Goal: Entertainment & Leisure: Consume media (video, audio)

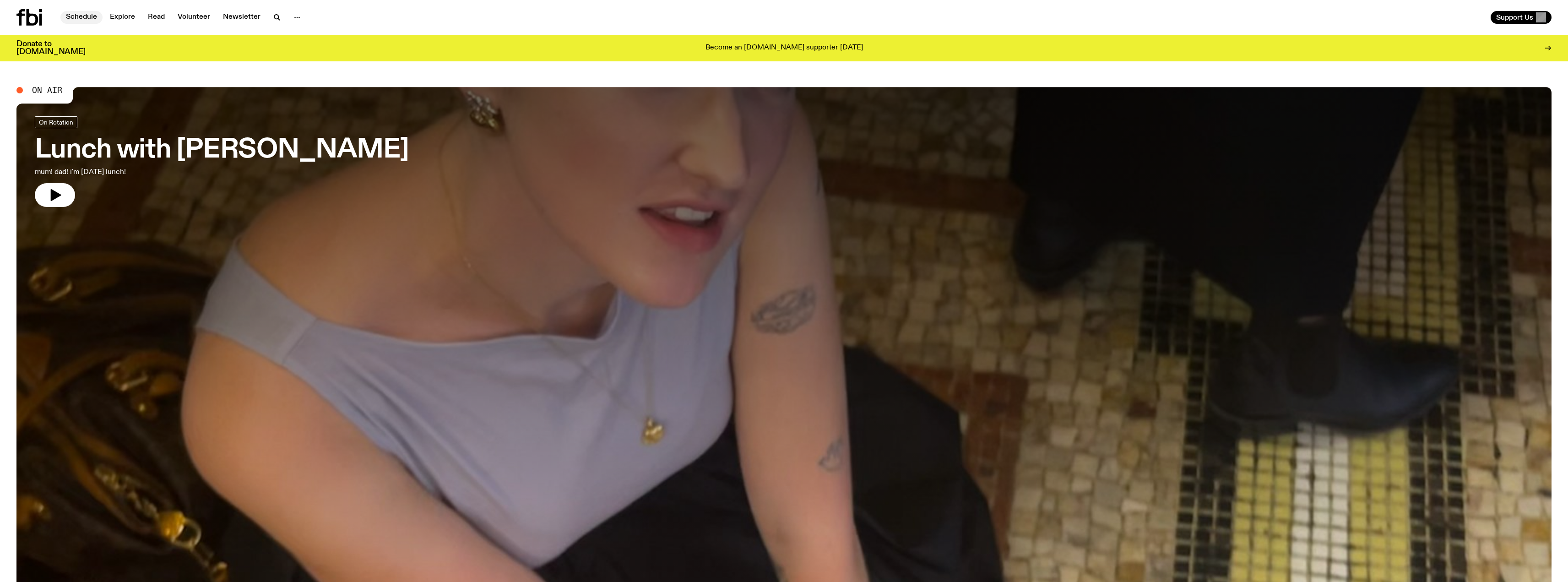
click at [86, 15] on link "Schedule" at bounding box center [82, 18] width 42 height 13
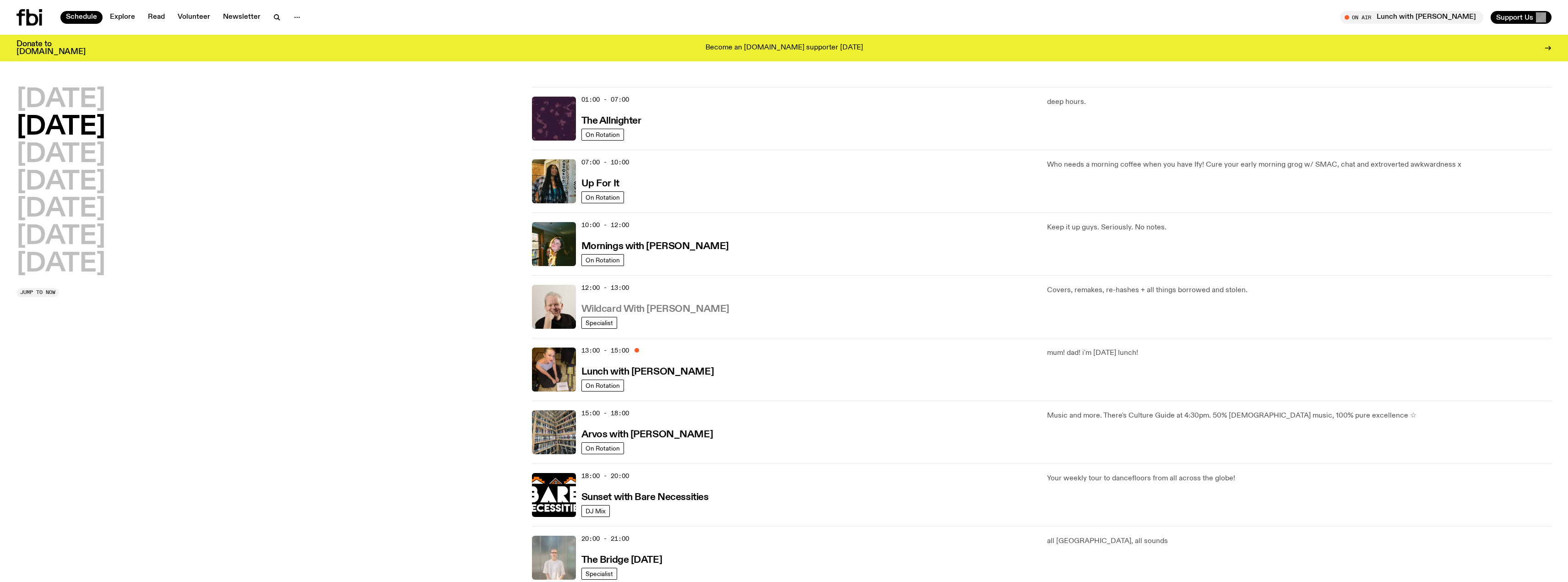
click at [668, 307] on h3 "Wildcard With [PERSON_NAME]" at bounding box center [655, 309] width 148 height 10
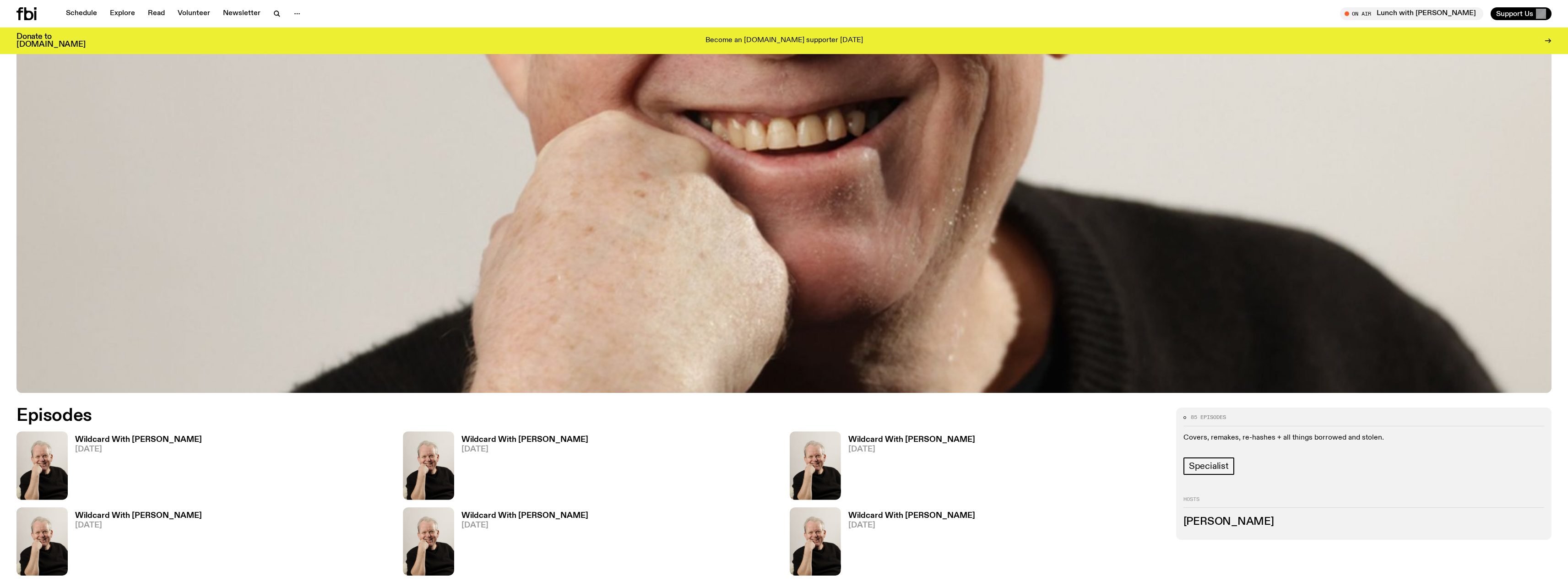
scroll to position [727, 0]
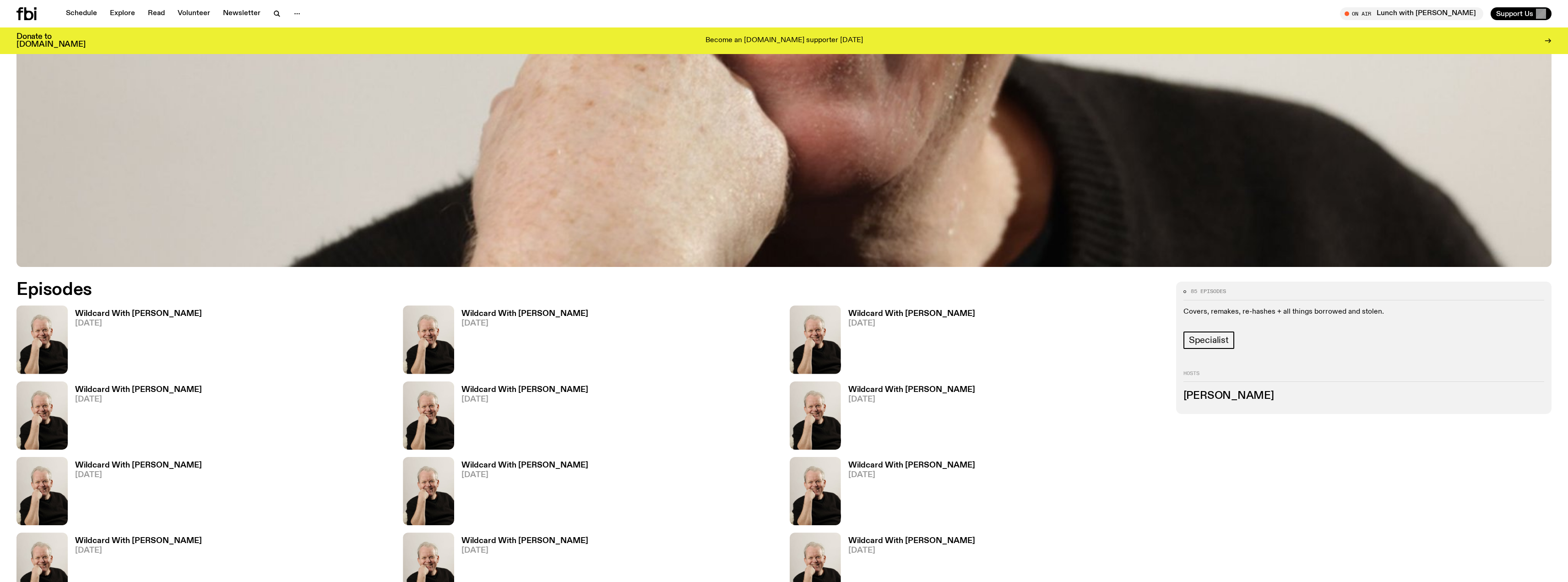
click at [120, 318] on link "Wildcard With [PERSON_NAME] [DATE]" at bounding box center [135, 342] width 134 height 64
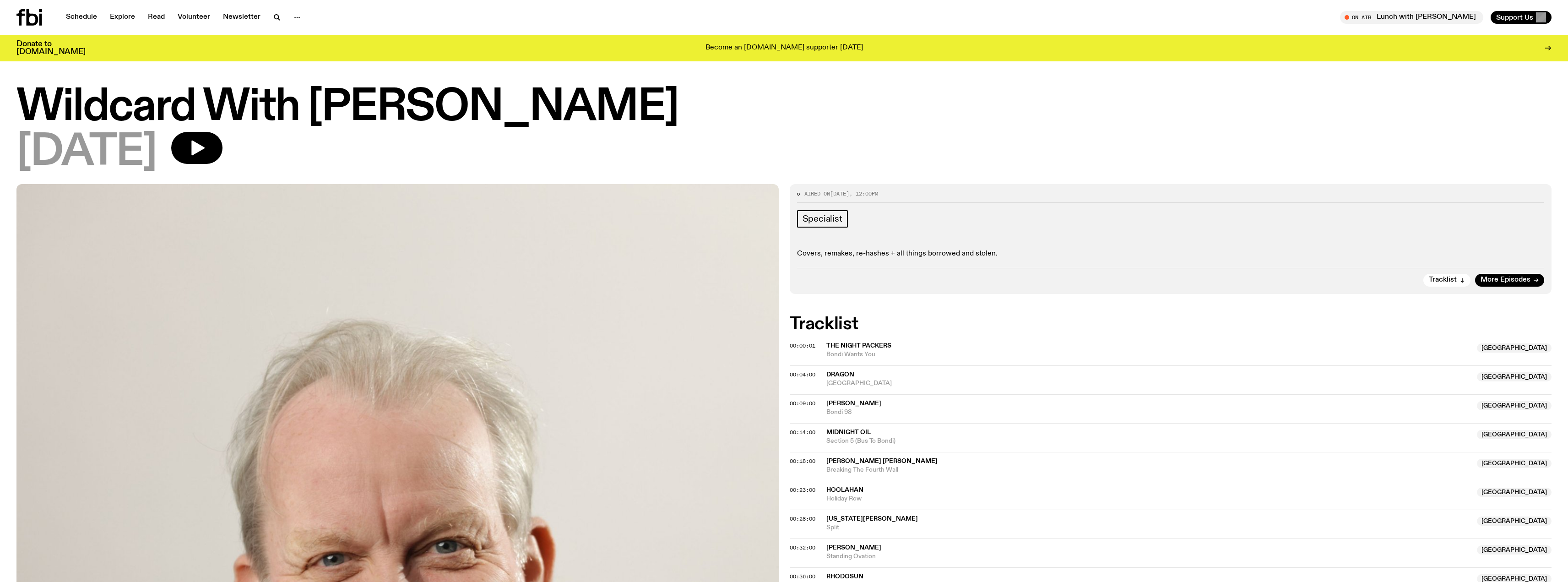
click at [865, 343] on span "The Night Packers" at bounding box center [858, 346] width 65 height 6
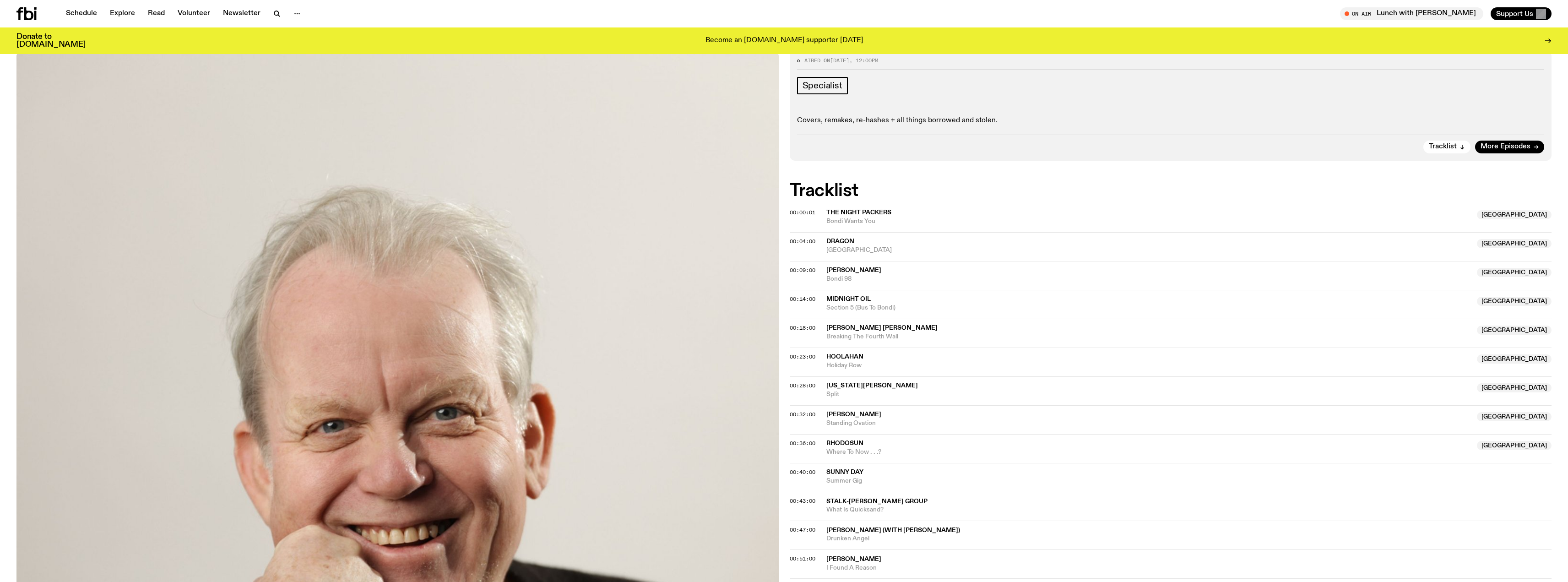
scroll to position [134, 0]
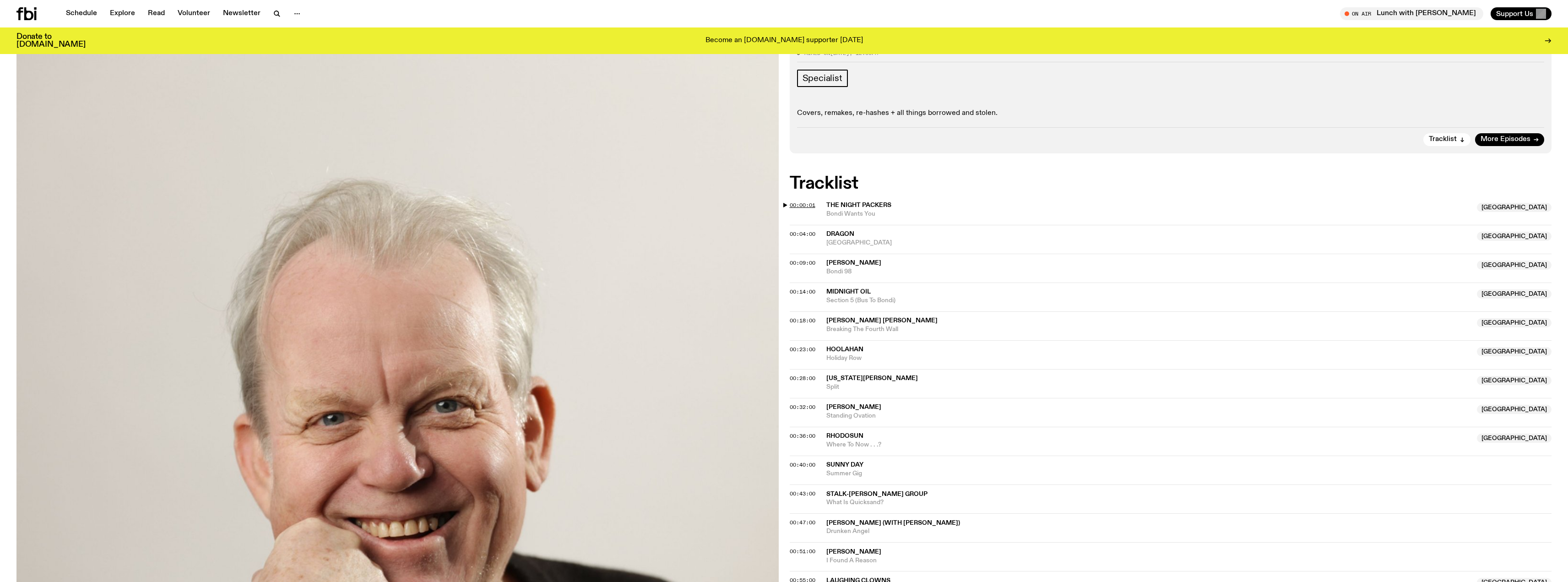
click at [795, 205] on span "00:00:01" at bounding box center [802, 205] width 26 height 7
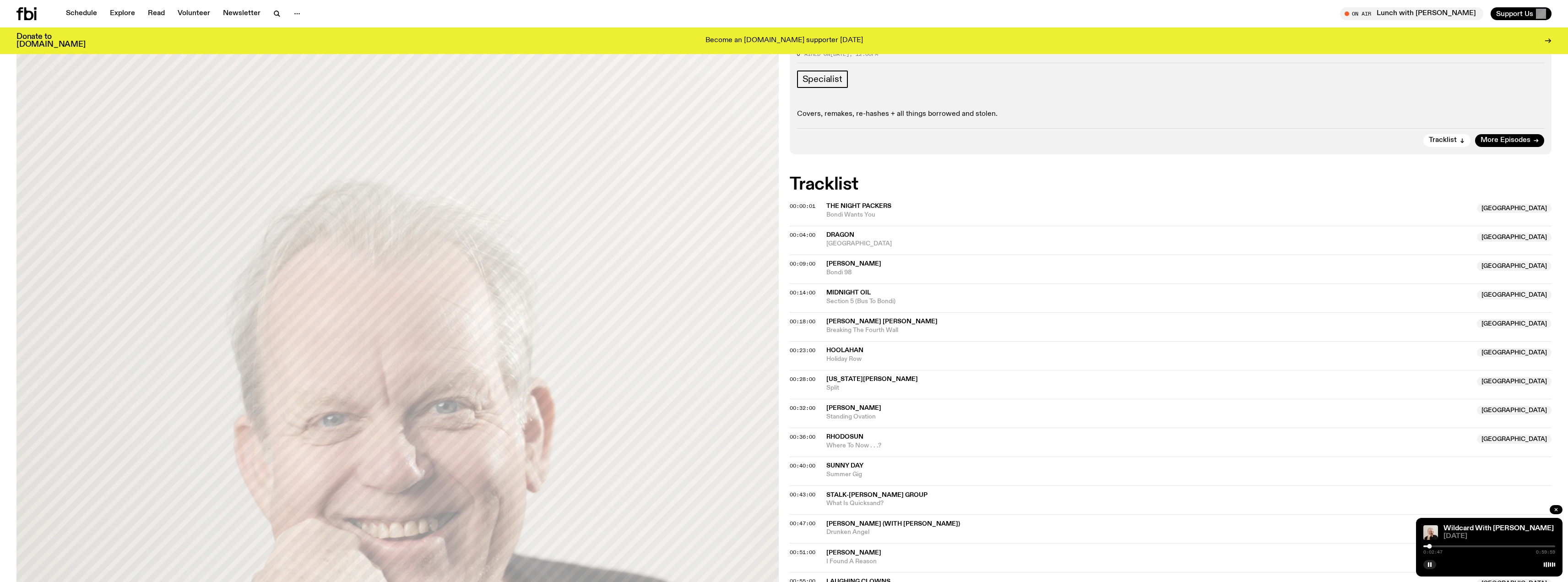
scroll to position [224, 0]
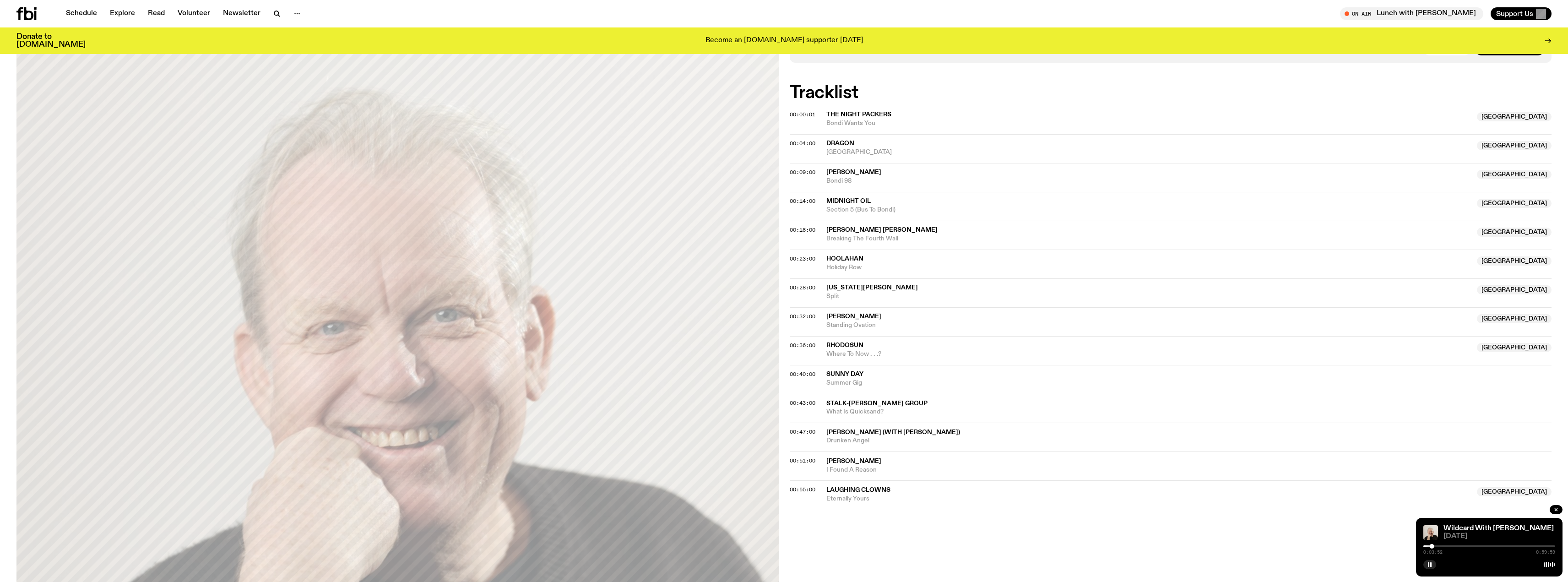
click at [788, 173] on div "Aired on [DATE] 12:00pm Specialist Covers, remakes, re-hashes + all things borr…" at bounding box center [784, 483] width 1568 height 1061
click at [795, 173] on span "00:09:00" at bounding box center [802, 172] width 26 height 7
drag, startPoint x: 871, startPoint y: 171, endPoint x: 826, endPoint y: 169, distance: 45.0
click at [826, 169] on span "[PERSON_NAME]" at bounding box center [1149, 172] width 646 height 9
copy span "[PERSON_NAME]"
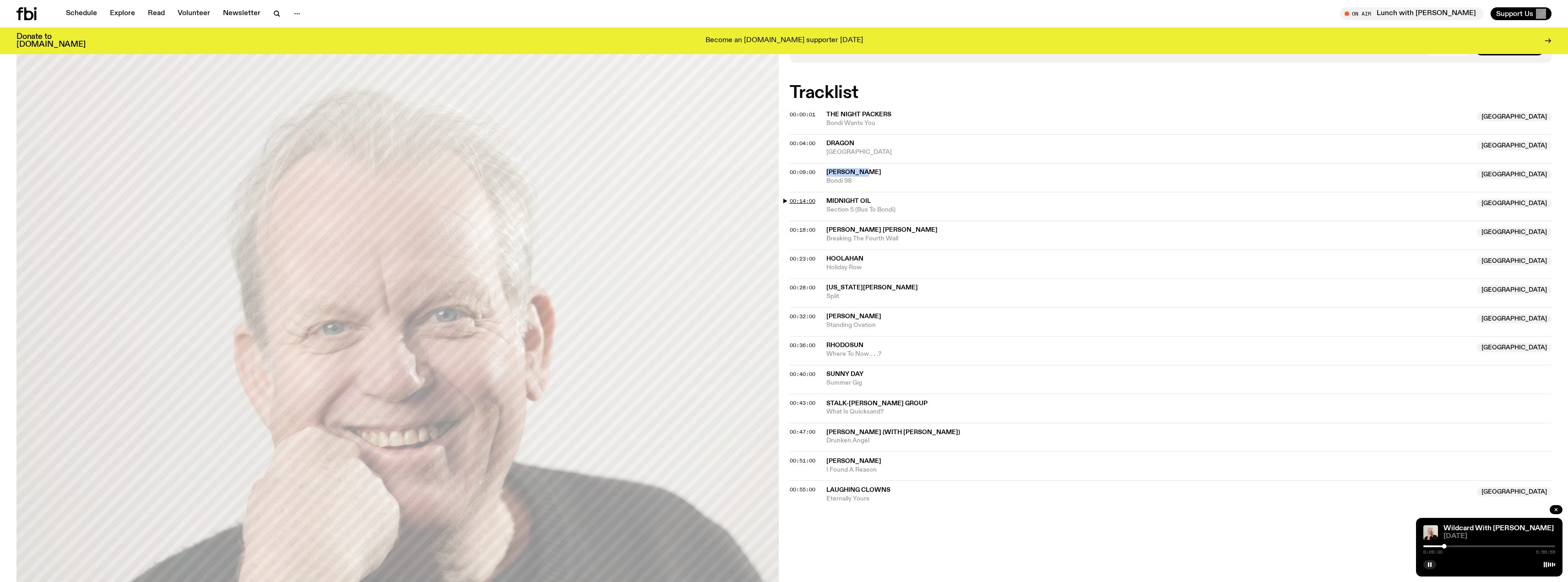
click at [798, 200] on span "00:14:00" at bounding box center [802, 201] width 26 height 7
drag, startPoint x: 882, startPoint y: 199, endPoint x: 828, endPoint y: 192, distance: 54.5
click at [828, 221] on div "00:14:00 Midnight Oil NSW Section 5 (Bus To [GEOGRAPHIC_DATA]) [GEOGRAPHIC_DATA]" at bounding box center [1170, 235] width 762 height 29
copy span "Midnight Oil"
